Goal: Register for event/course

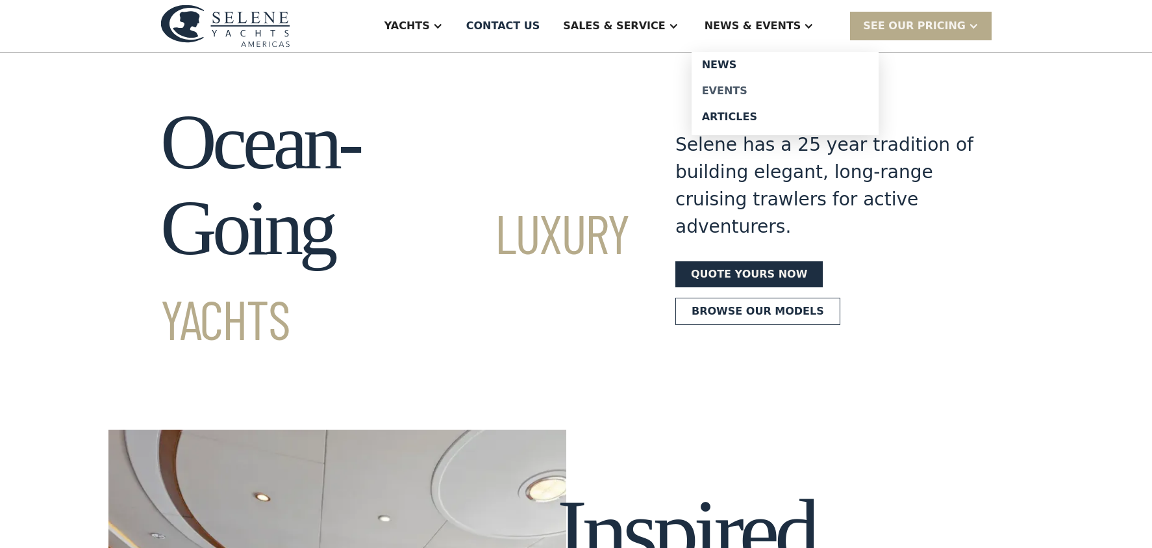
click at [744, 86] on div "Events" at bounding box center [785, 91] width 166 height 10
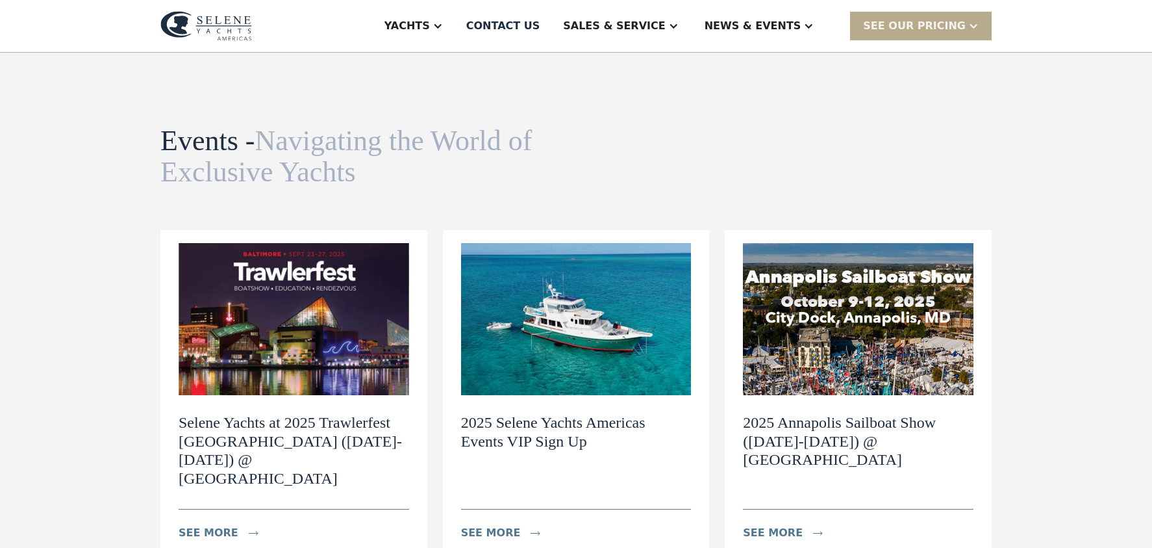
click at [814, 294] on img at bounding box center [858, 319] width 231 height 152
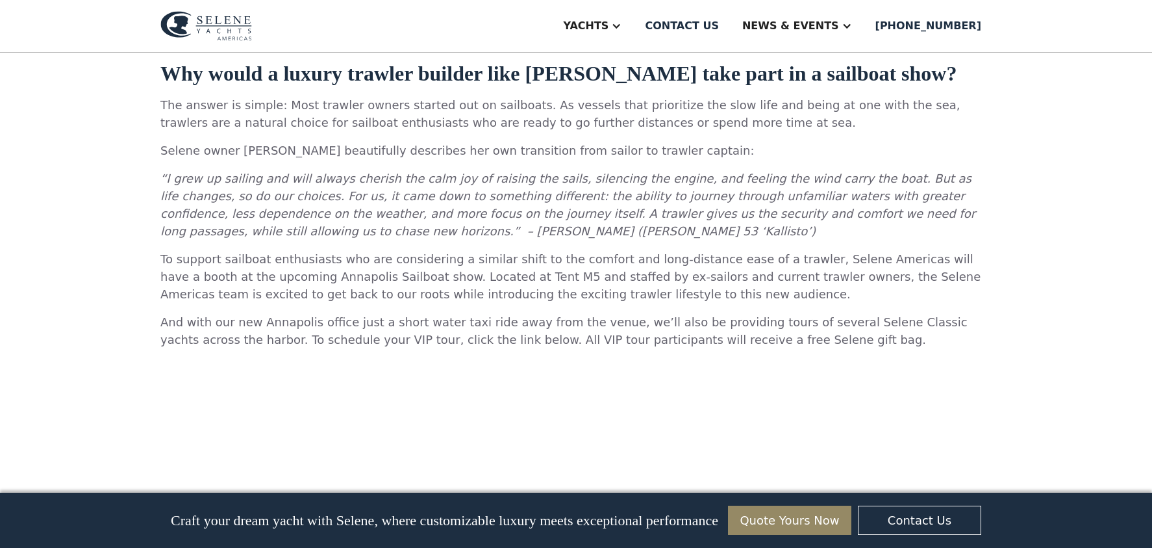
scroll to position [682, 0]
